Goal: Check status: Check status

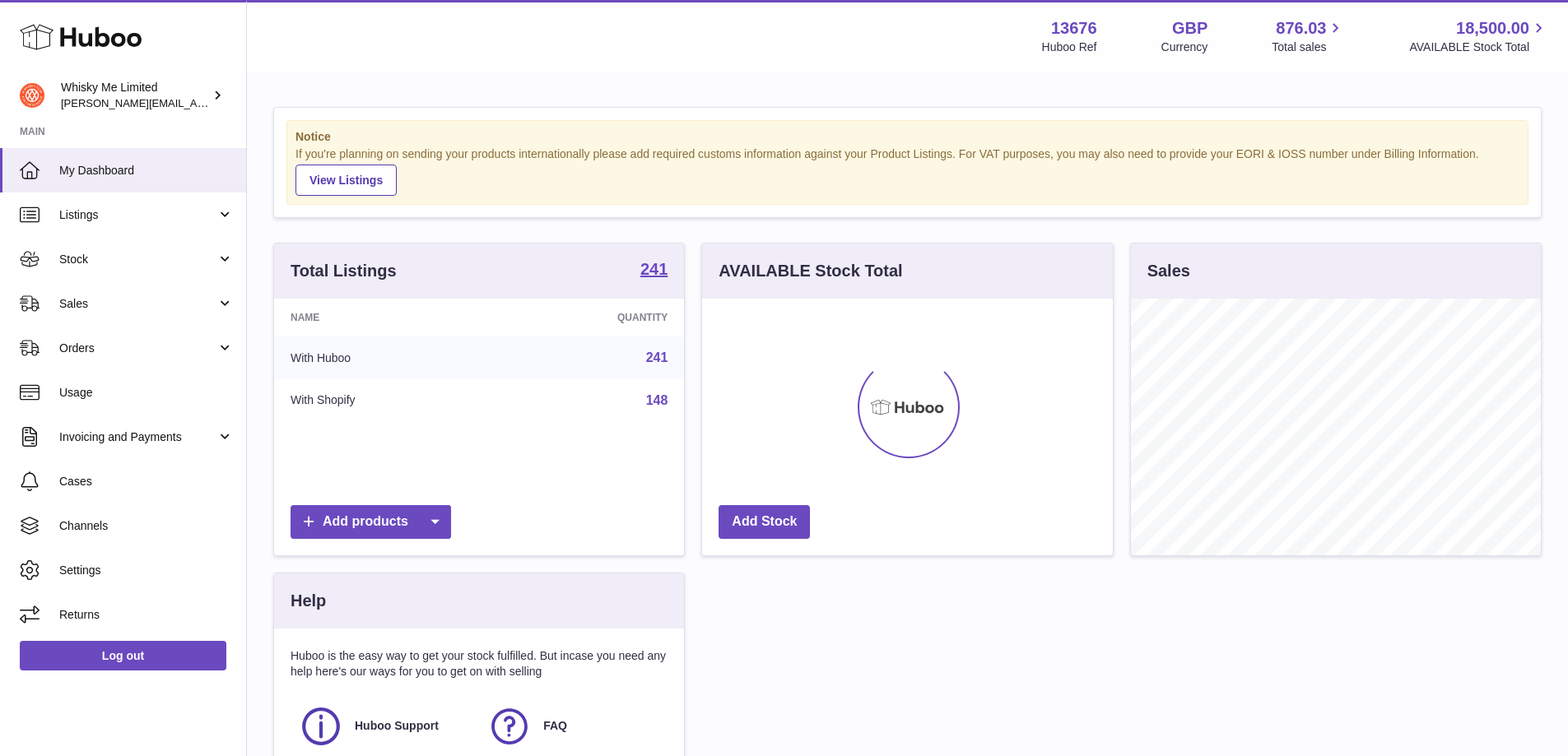
scroll to position [257, 411]
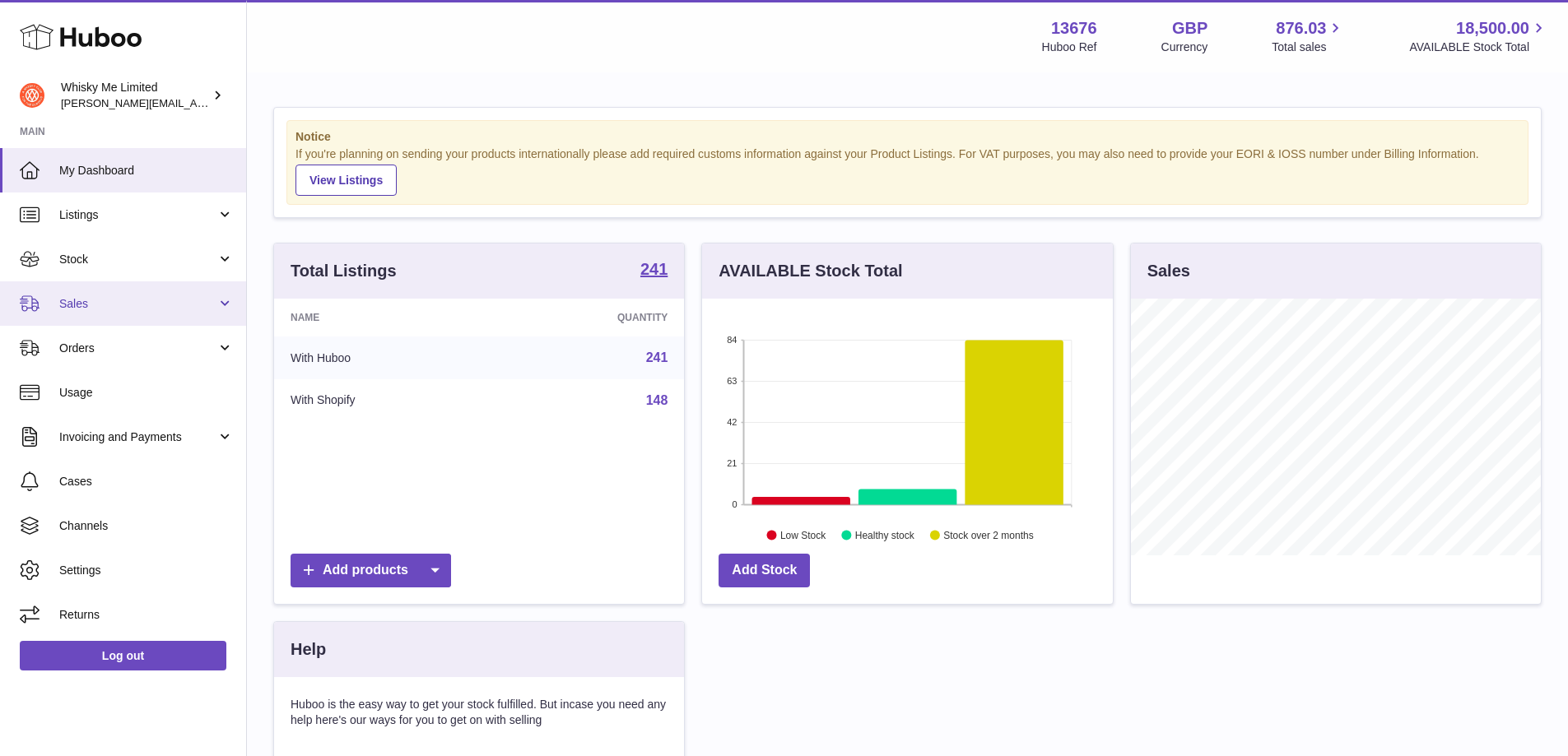
click at [81, 296] on span "Sales" at bounding box center [138, 304] width 158 height 16
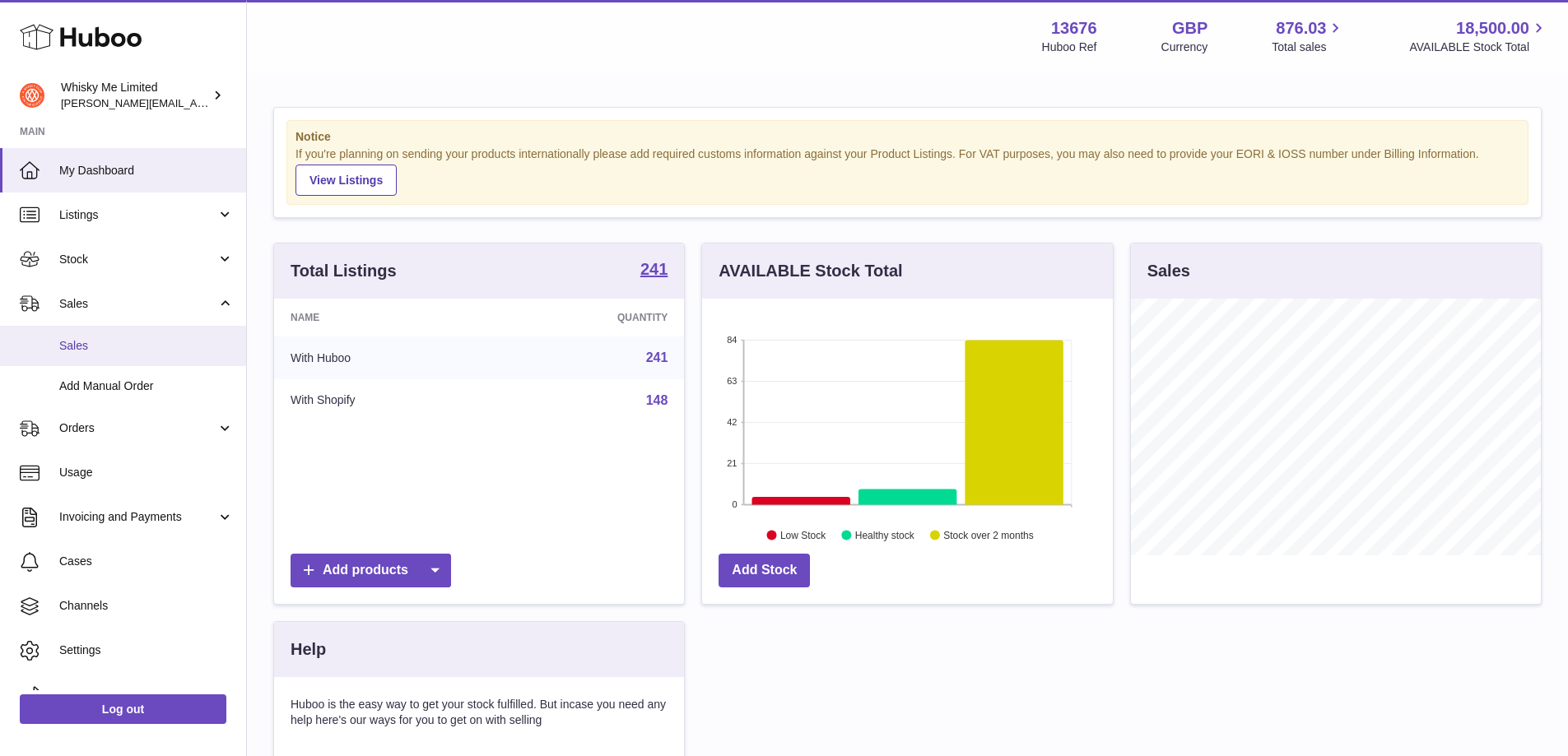
click at [96, 342] on span "Sales" at bounding box center [146, 345] width 175 height 16
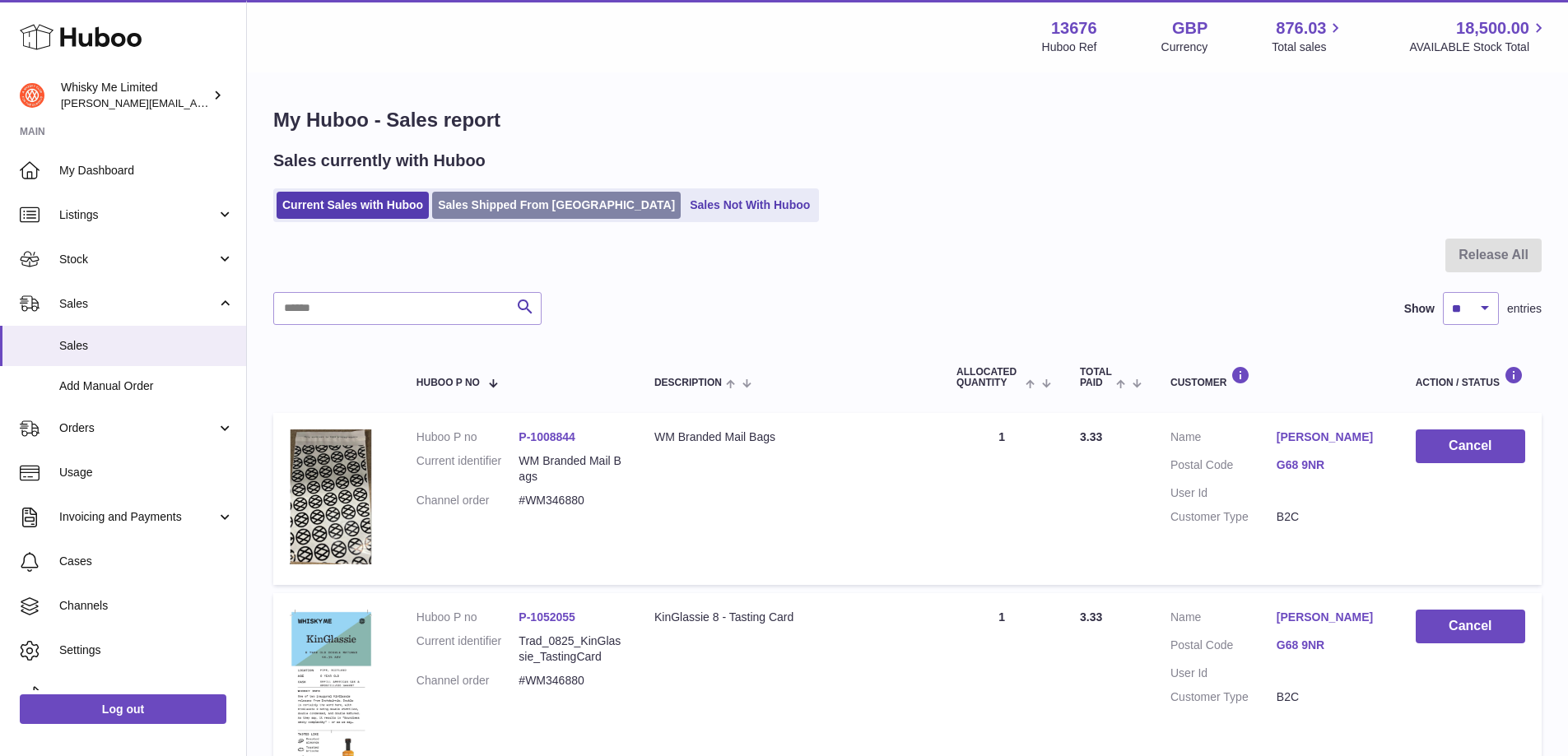
click at [492, 203] on link "Sales Shipped From [GEOGRAPHIC_DATA]" at bounding box center [556, 205] width 248 height 27
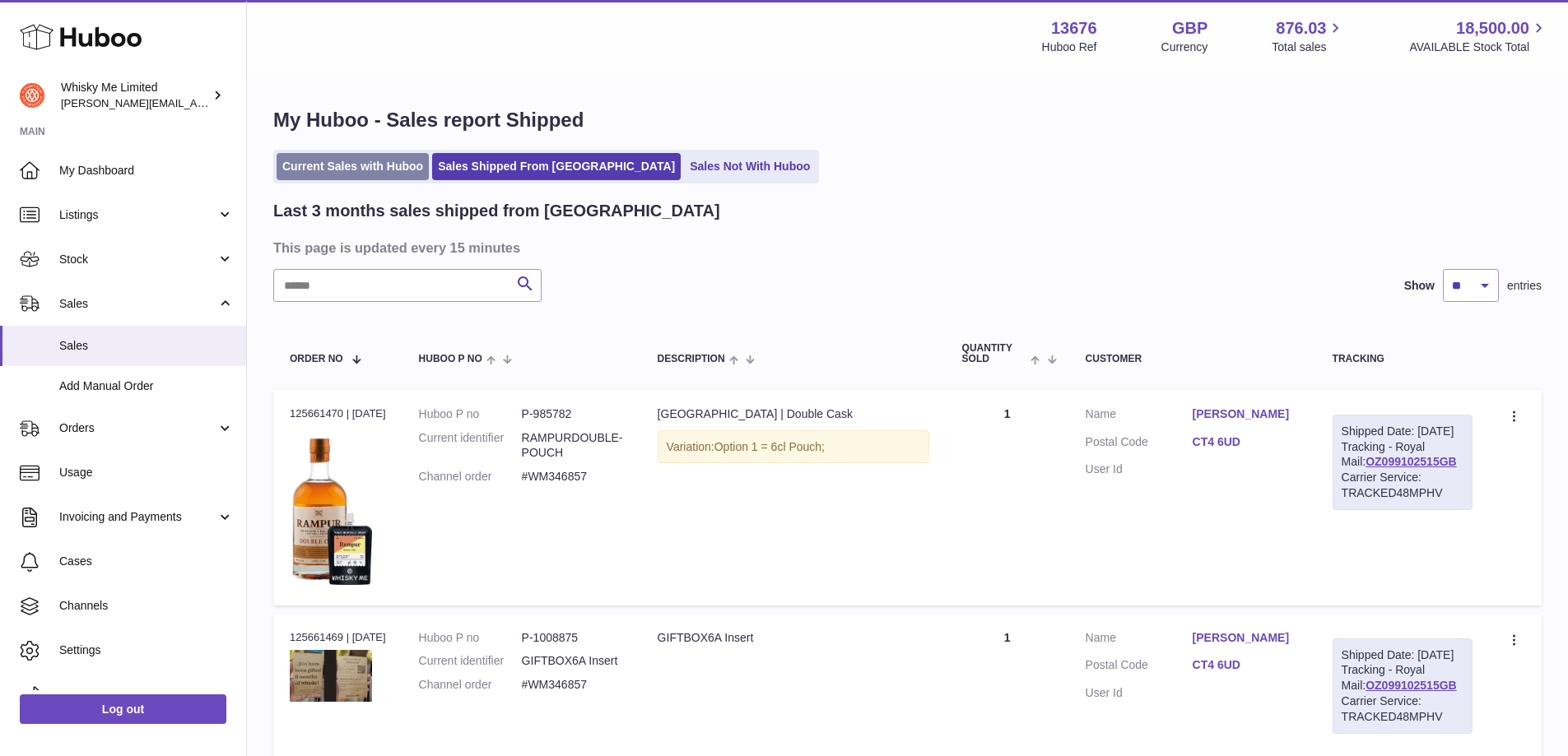
click at [353, 161] on link "Current Sales with Huboo" at bounding box center [352, 166] width 152 height 27
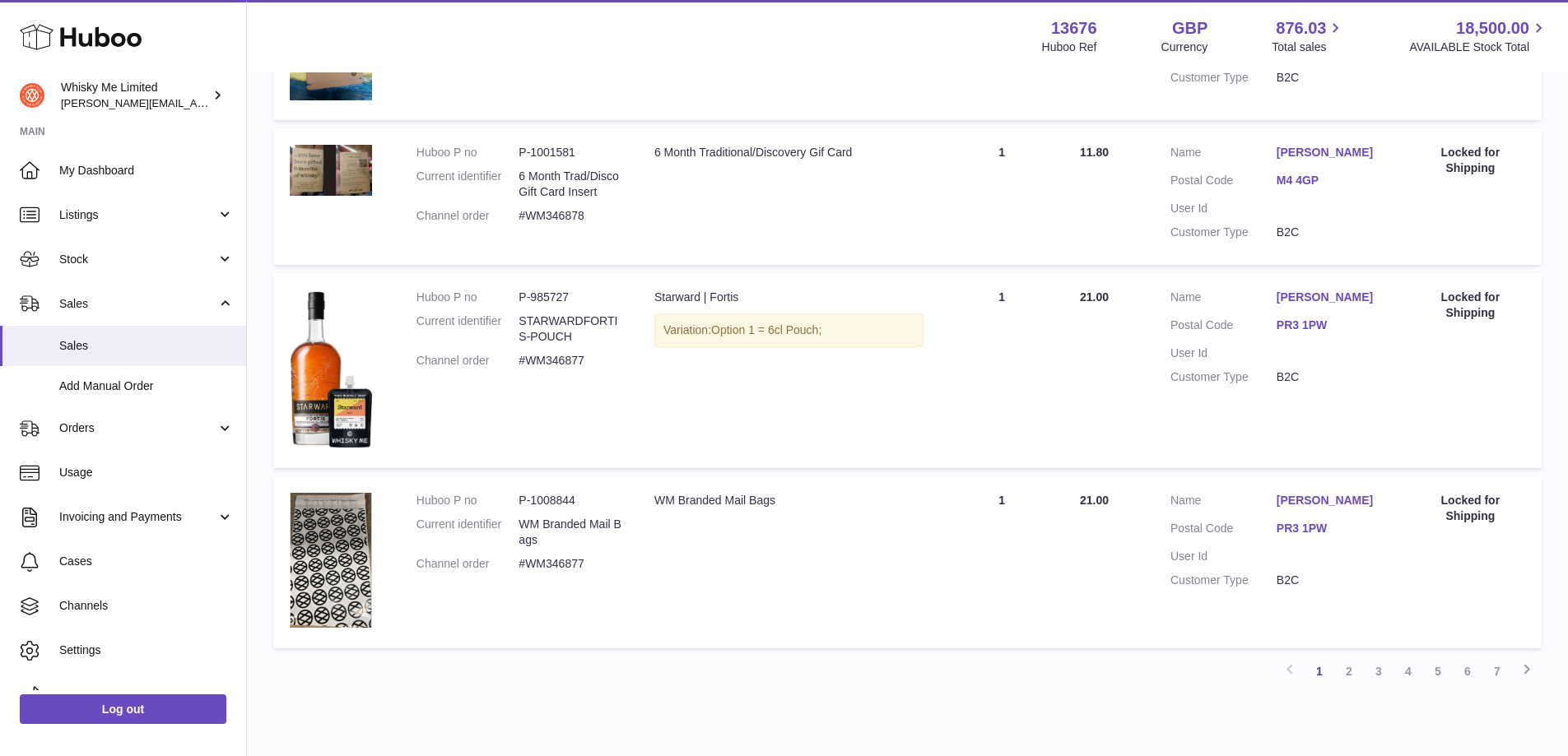
scroll to position [1636, 0]
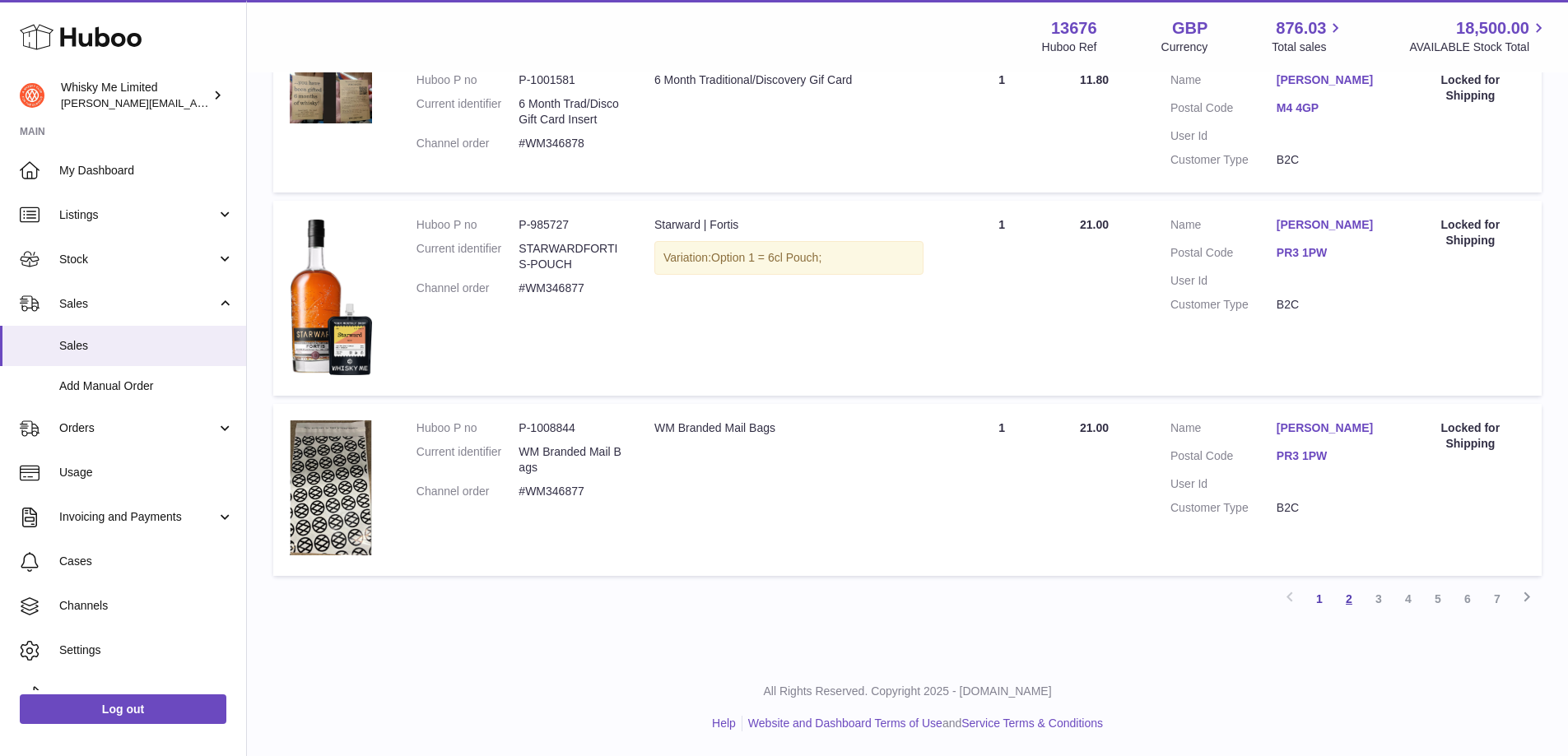
click at [1362, 602] on link "2" at bounding box center [1348, 598] width 29 height 29
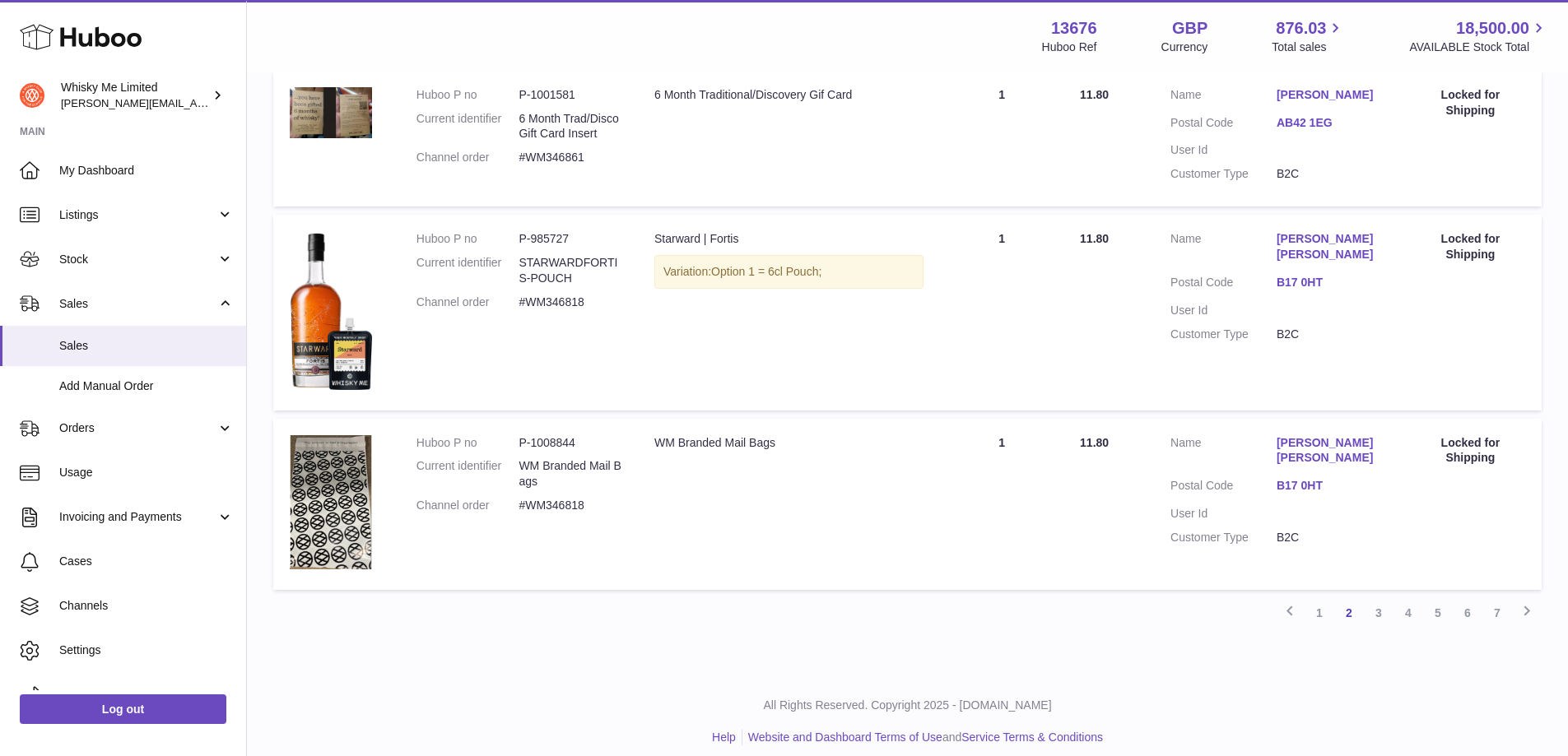
scroll to position [1504, 0]
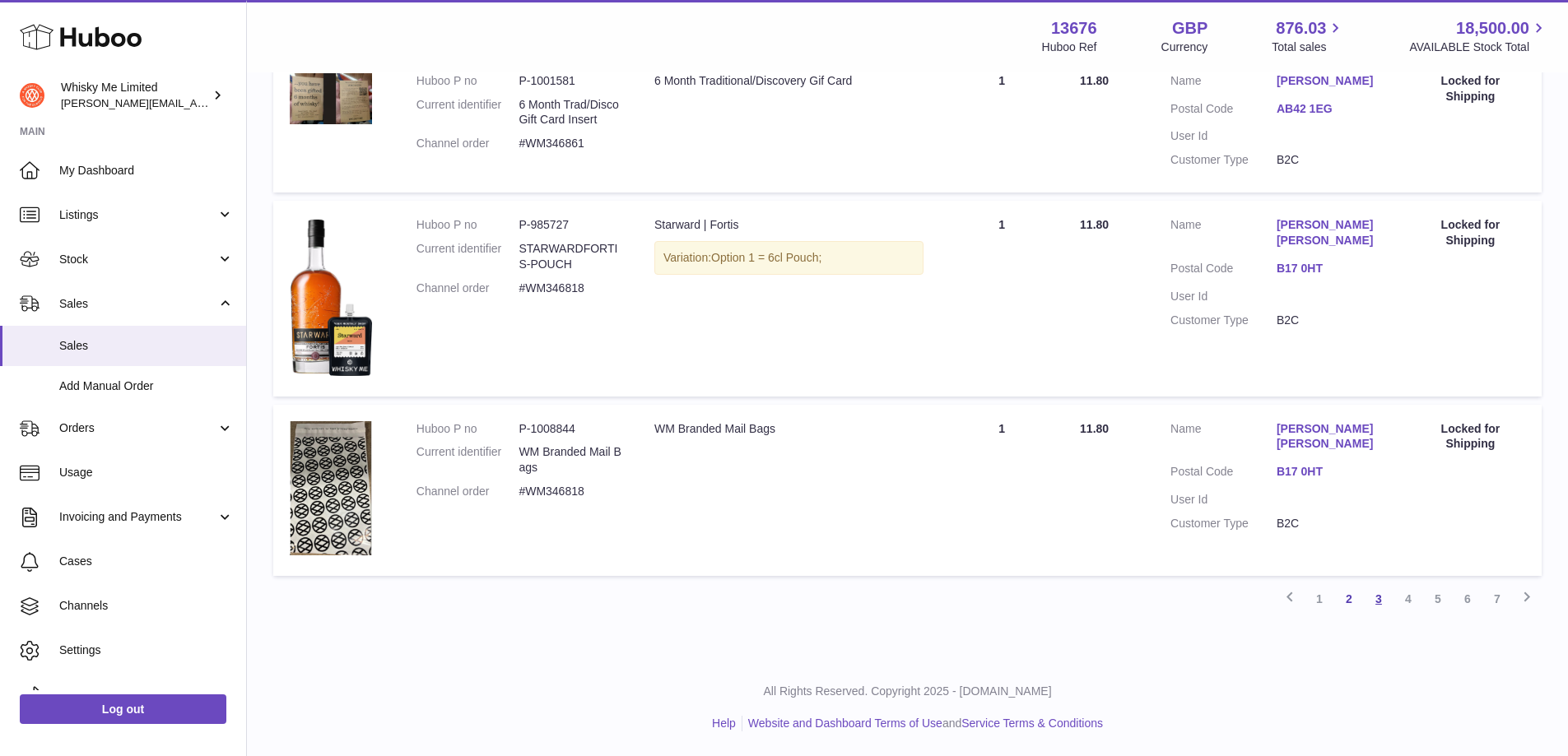
click at [1373, 608] on link "3" at bounding box center [1378, 598] width 29 height 29
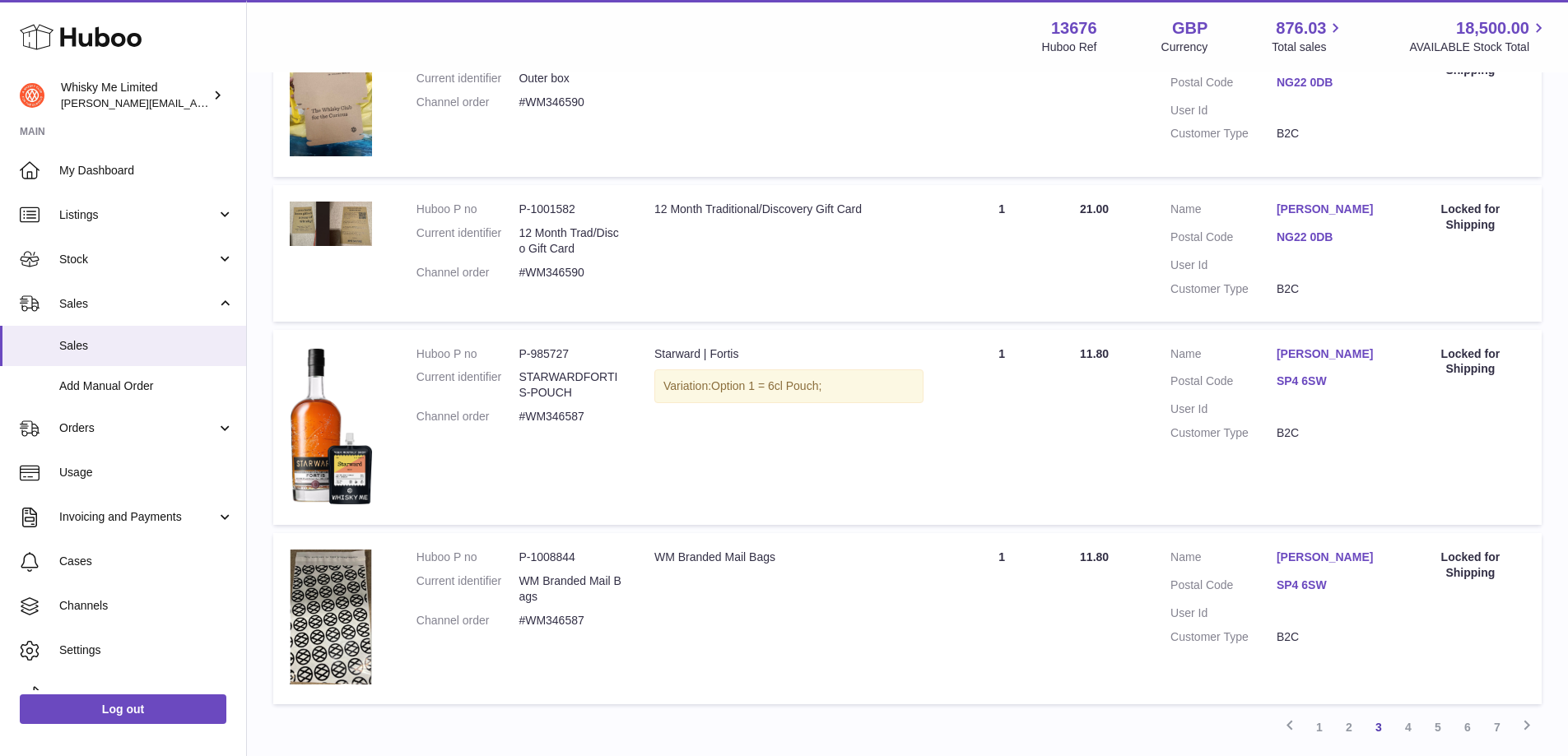
scroll to position [1504, 0]
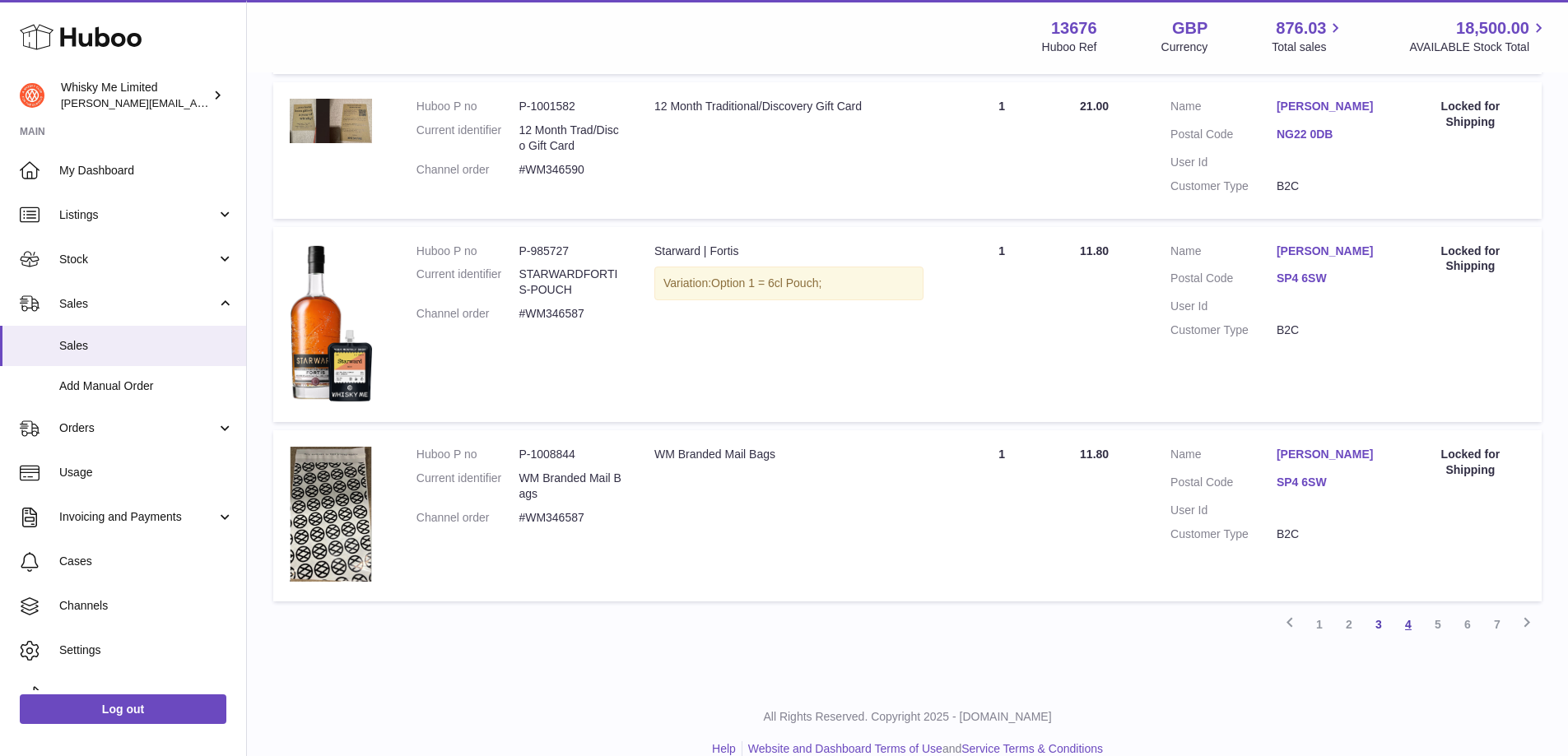
click at [1406, 610] on link "4" at bounding box center [1408, 624] width 29 height 29
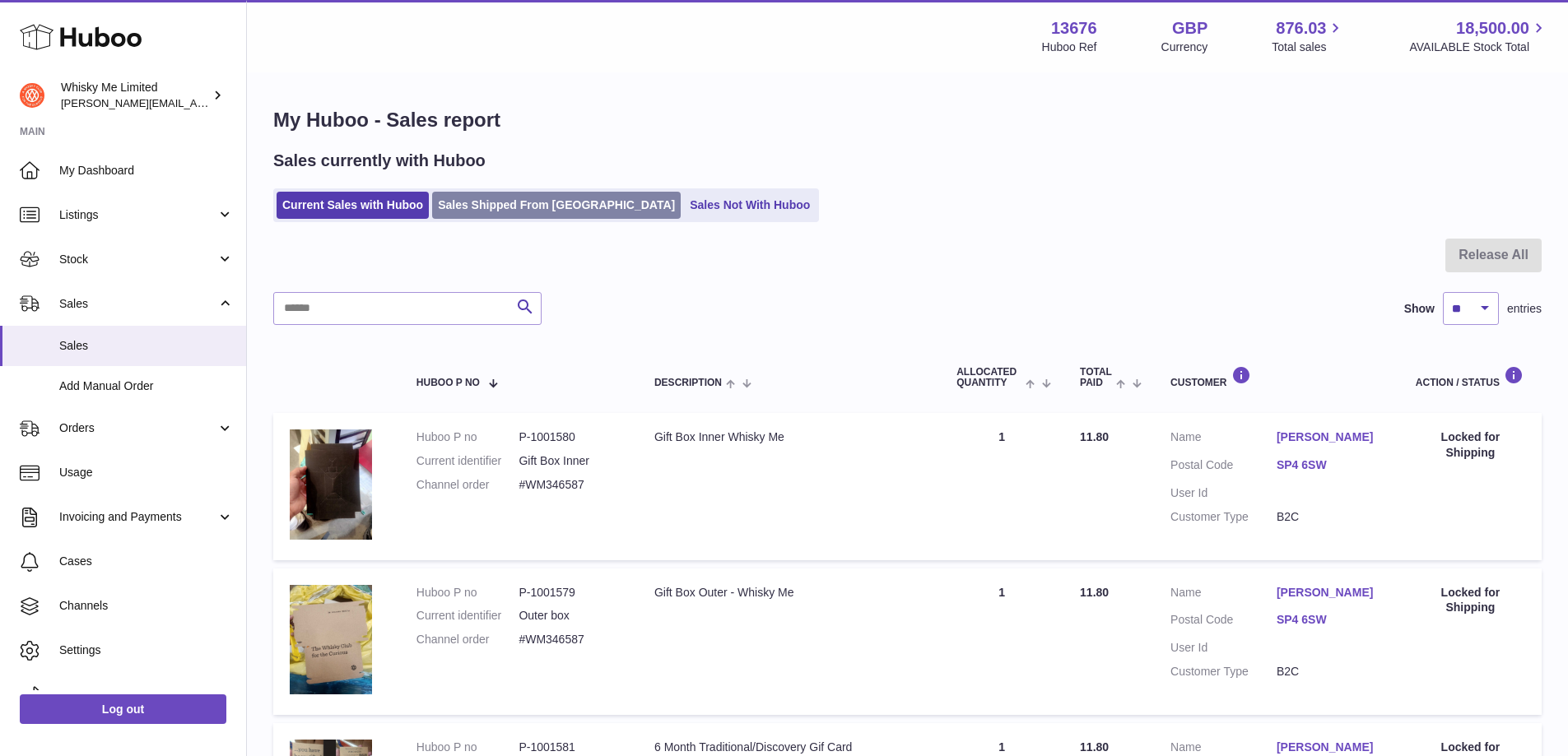
click at [521, 211] on link "Sales Shipped From [GEOGRAPHIC_DATA]" at bounding box center [556, 205] width 248 height 27
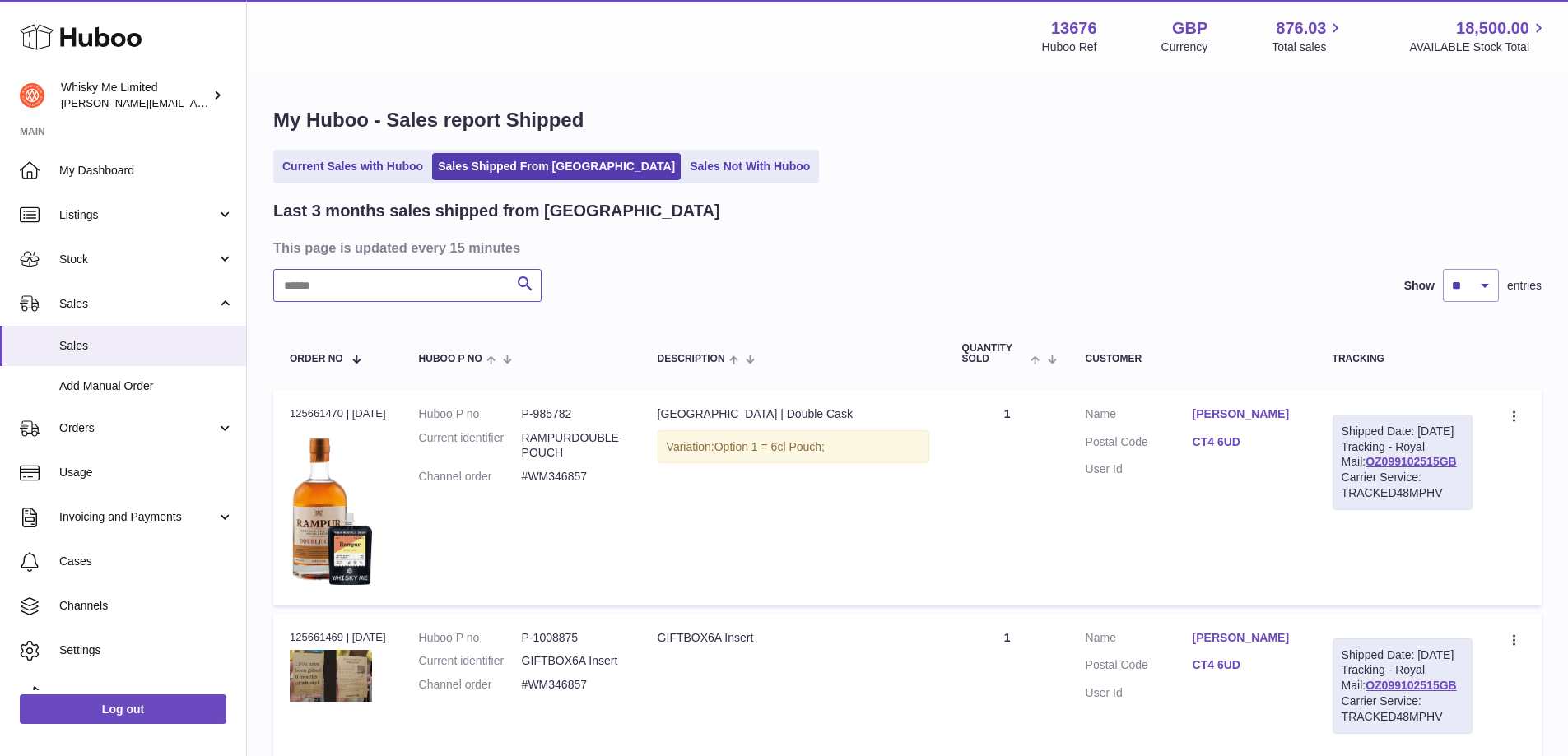
click at [462, 282] on input "text" at bounding box center [407, 285] width 268 height 33
paste input "********"
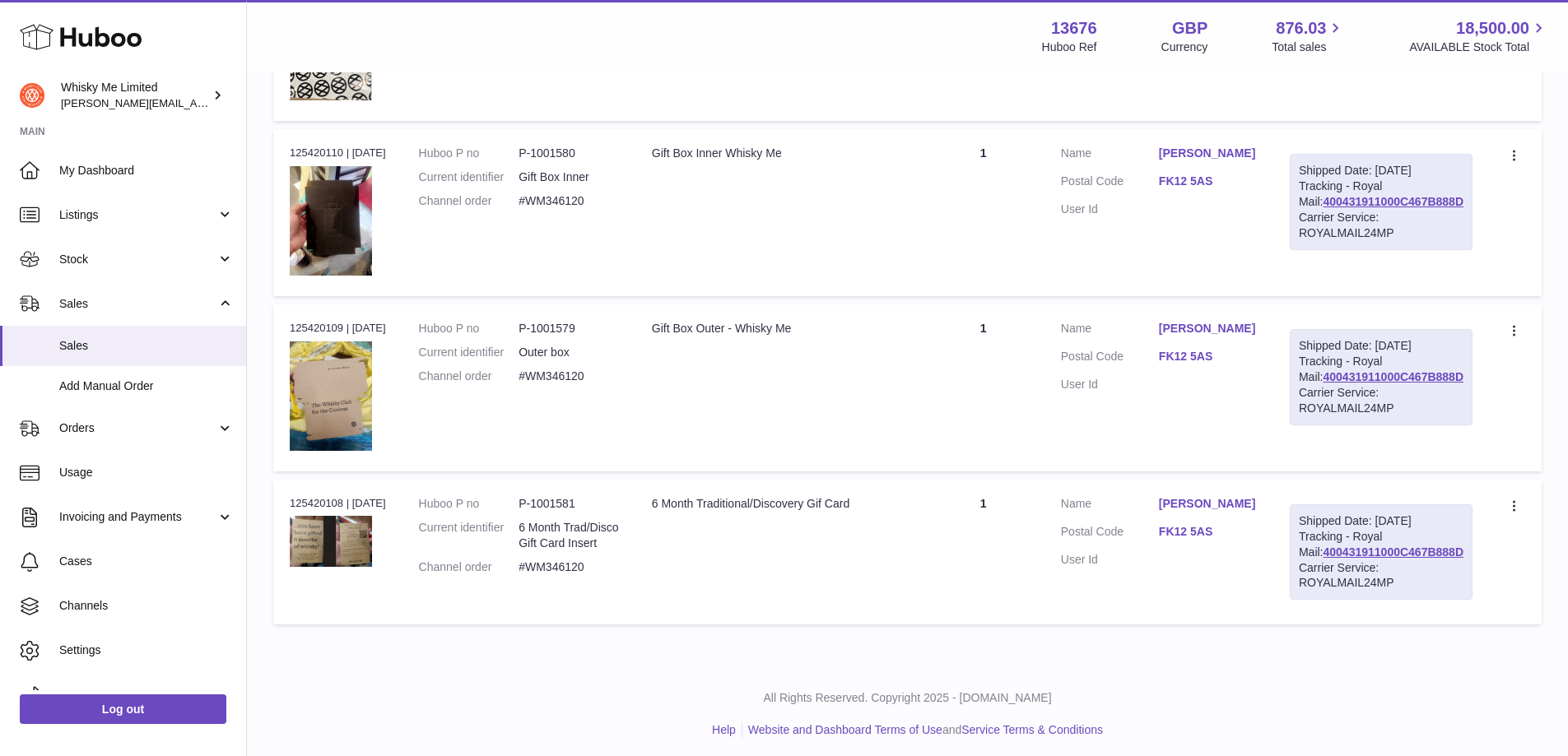
scroll to position [664, 0]
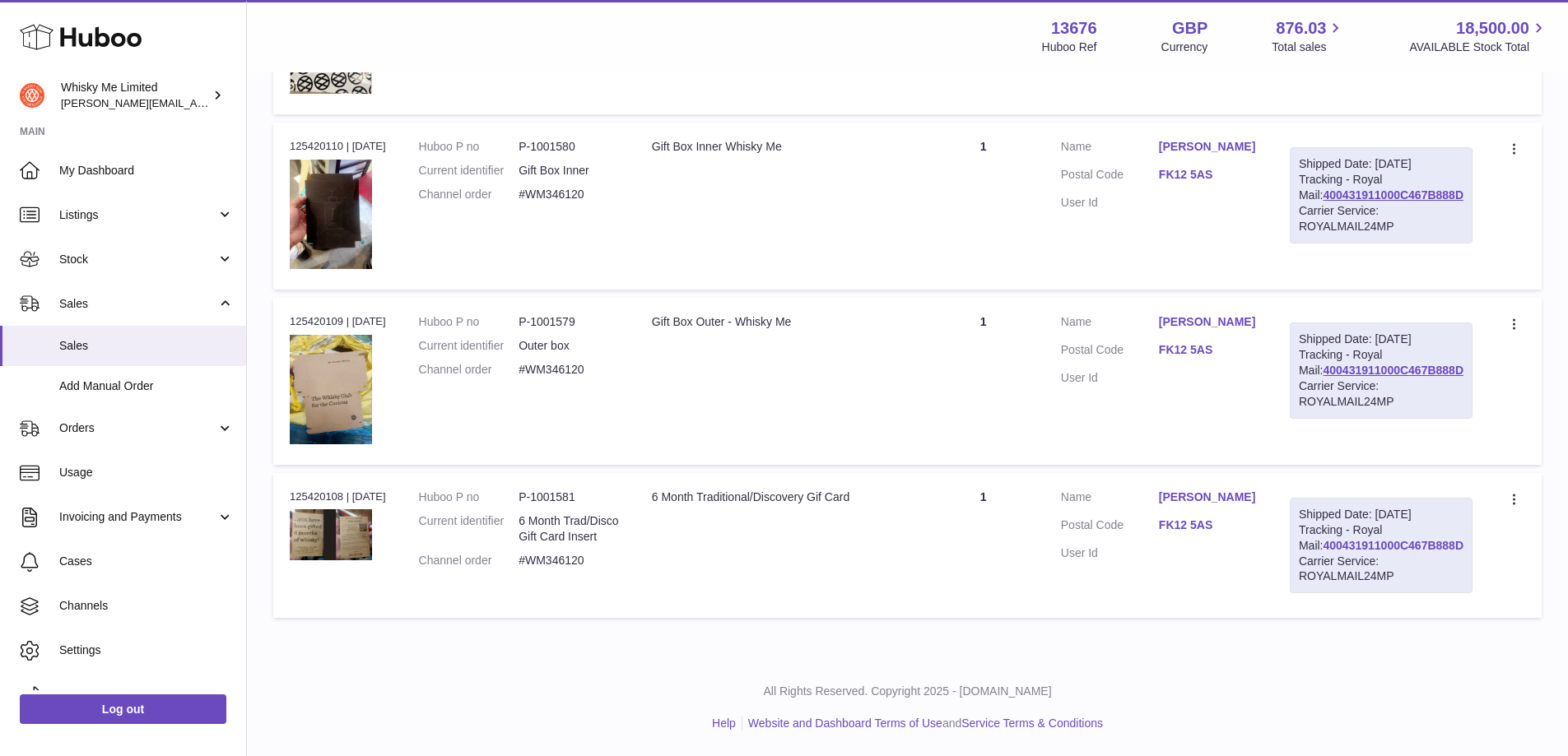
type input "********"
